Goal: Task Accomplishment & Management: Use online tool/utility

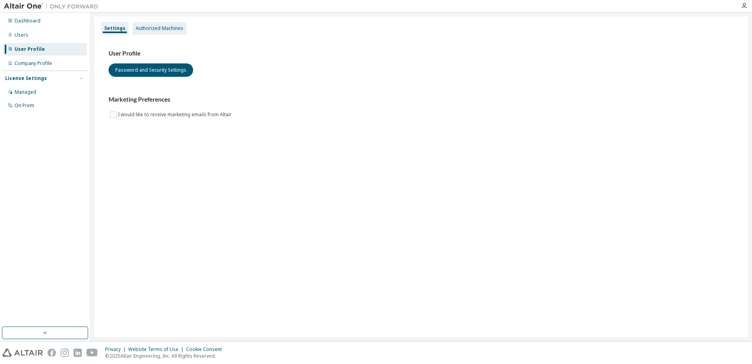
click at [162, 26] on div "Authorized Machines" at bounding box center [160, 28] width 48 height 6
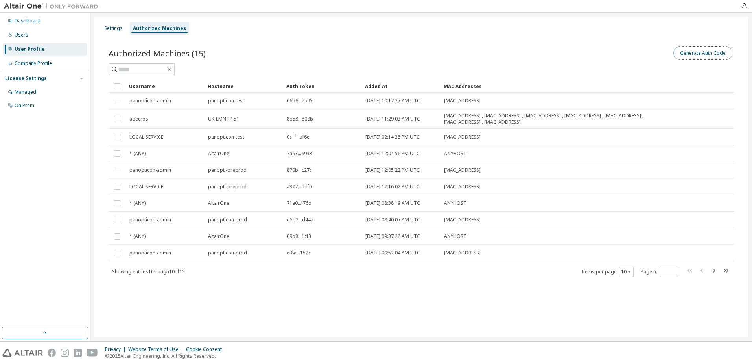
click at [698, 52] on button "Generate Auth Code" at bounding box center [703, 52] width 59 height 13
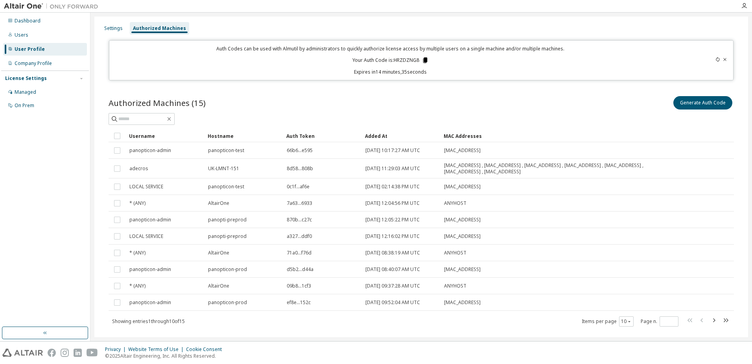
click at [425, 59] on icon at bounding box center [425, 60] width 4 height 6
click at [711, 319] on icon "button" at bounding box center [713, 319] width 9 height 9
type input "*"
